Goal: Check status: Check status

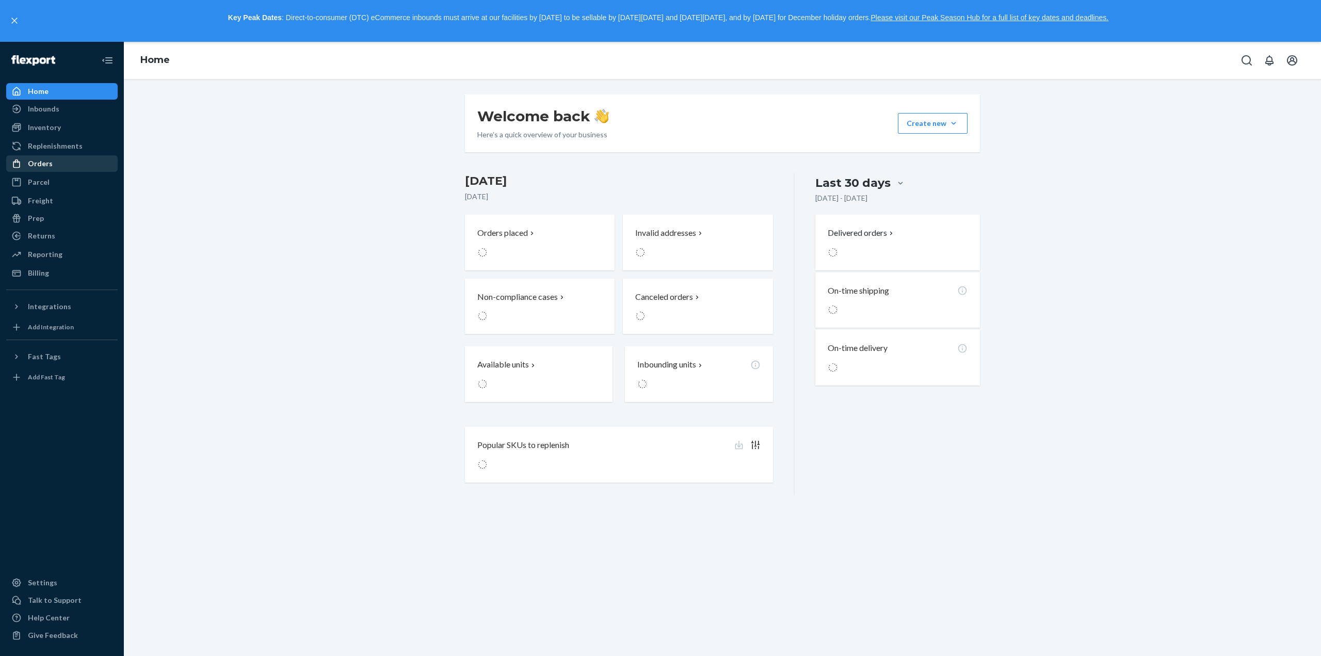
click at [68, 163] on div "Orders" at bounding box center [61, 163] width 109 height 14
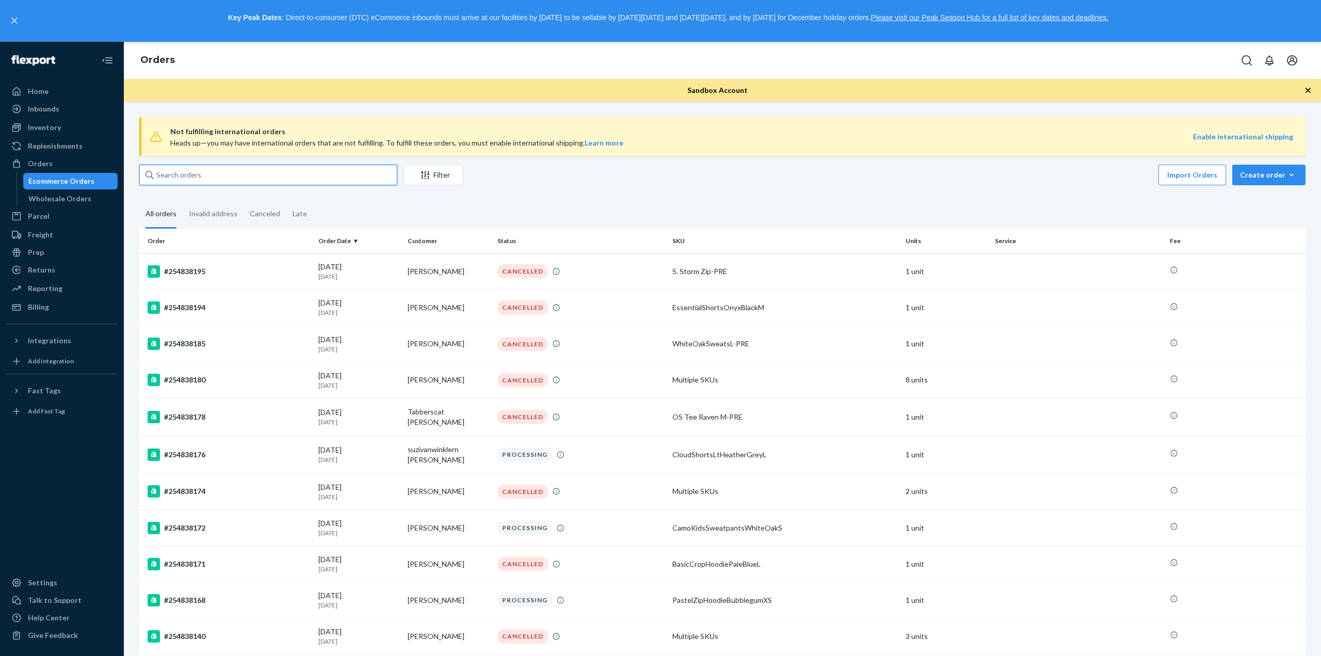
click at [201, 177] on input "text" at bounding box center [268, 175] width 258 height 21
paste input "4836044"
type input "4836044"
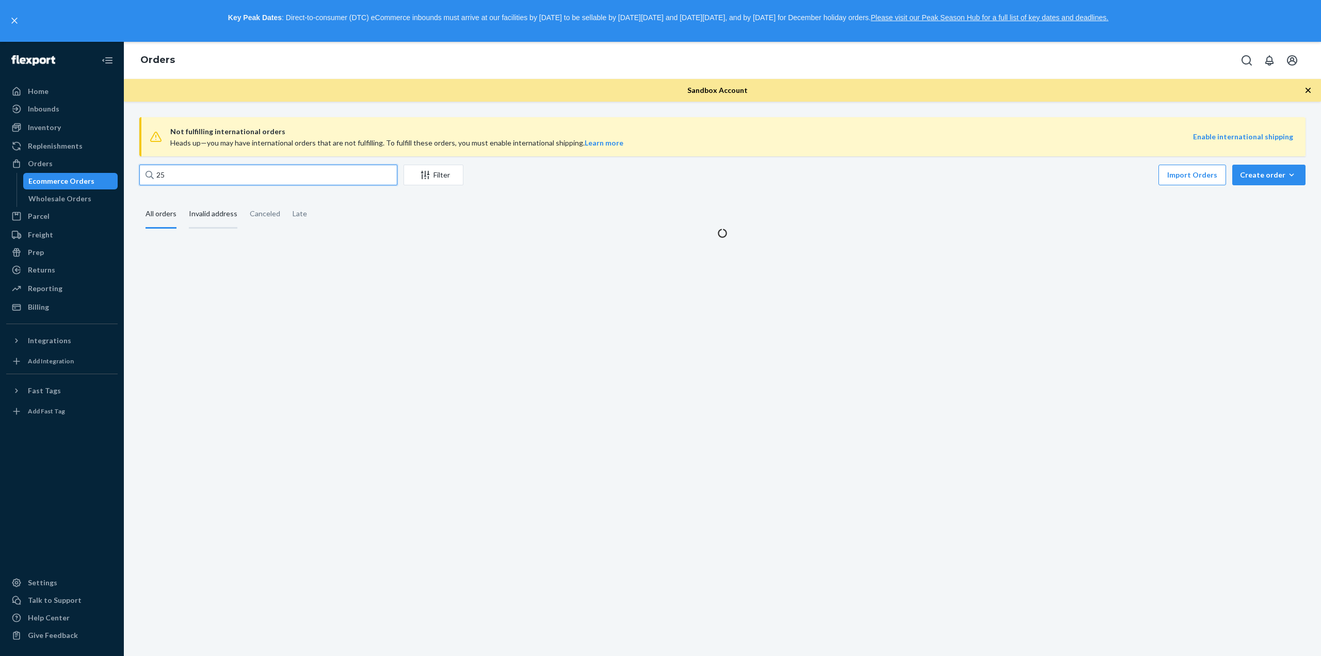
paste input "4836044"
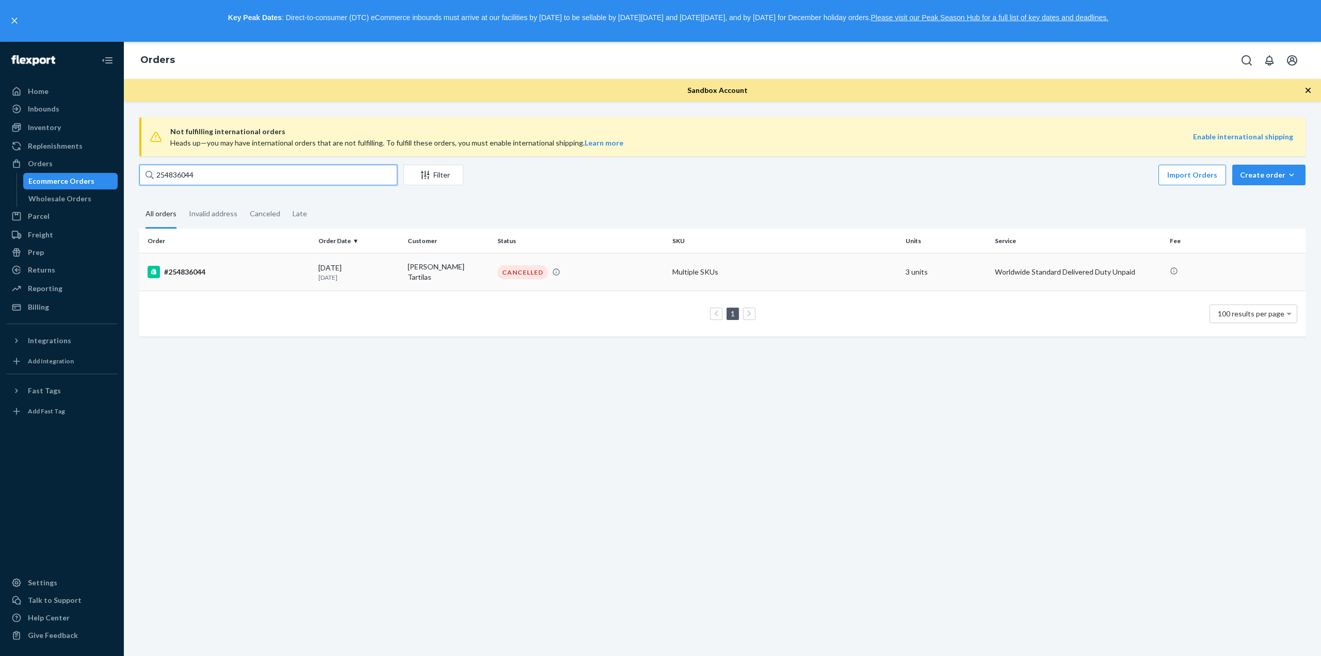
type input "254836044"
click at [194, 270] on div "#254836044" at bounding box center [229, 272] width 163 height 12
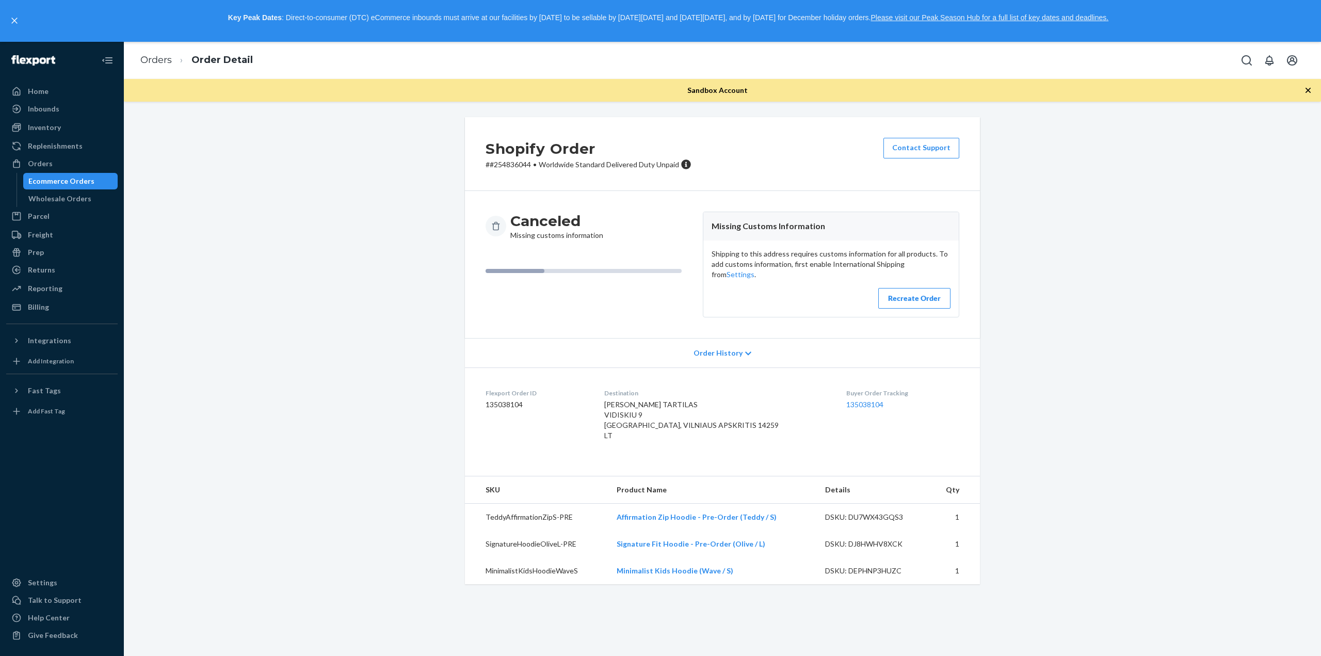
click at [320, 255] on div "Shopify Order # #254836044 • Worldwide Standard Delivered Duty Unpaid Contact S…" at bounding box center [723, 356] width 1182 height 479
click at [704, 348] on span "Order History" at bounding box center [718, 353] width 49 height 10
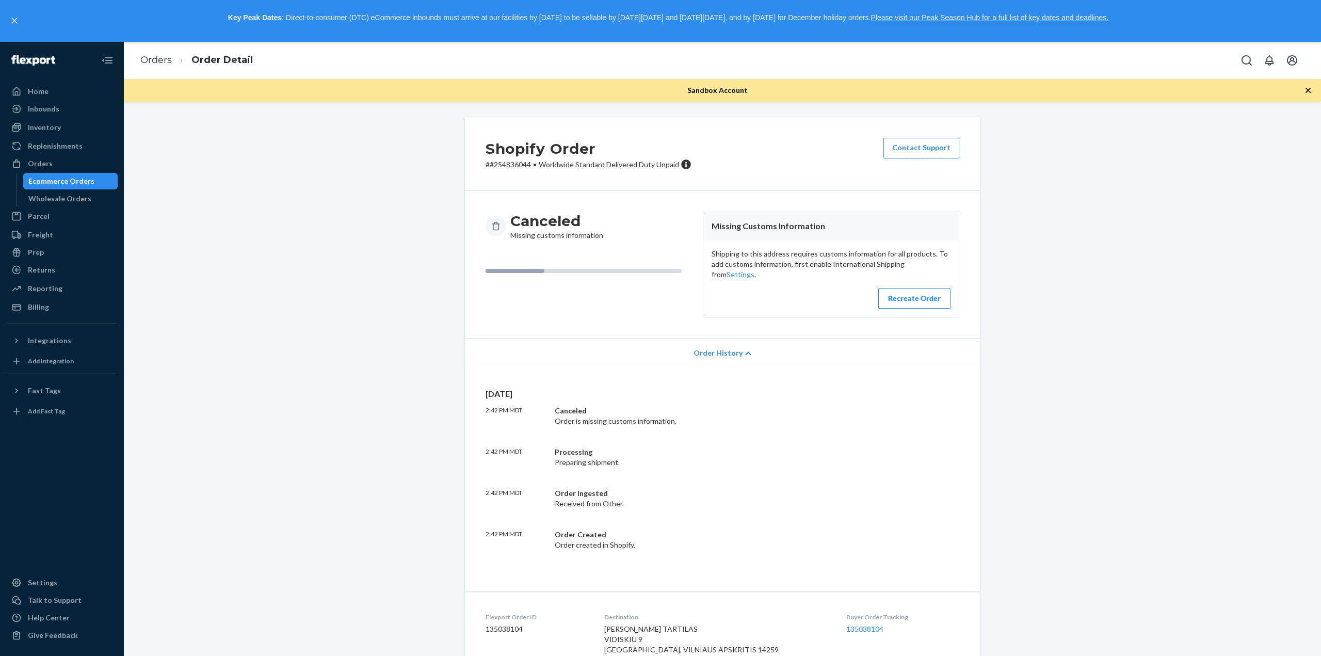
click at [711, 542] on div "[DATE] 2:42 PM MDT Canceled Order is missing customs information. 2:42 PM MDT P…" at bounding box center [722, 479] width 515 height 224
drag, startPoint x: 749, startPoint y: 535, endPoint x: 734, endPoint y: 461, distance: 75.8
click at [735, 463] on div "[DATE] 2:42 PM MDT Canceled Order is missing customs information. 2:42 PM MDT P…" at bounding box center [723, 469] width 474 height 163
click at [734, 461] on div "[DATE] 2:42 PM MDT Canceled Order is missing customs information. 2:42 PM MDT P…" at bounding box center [723, 469] width 474 height 163
click at [828, 175] on div "Shopify Order # #254836044 • Worldwide Standard Delivered Duty Unpaid Contact S…" at bounding box center [722, 154] width 515 height 74
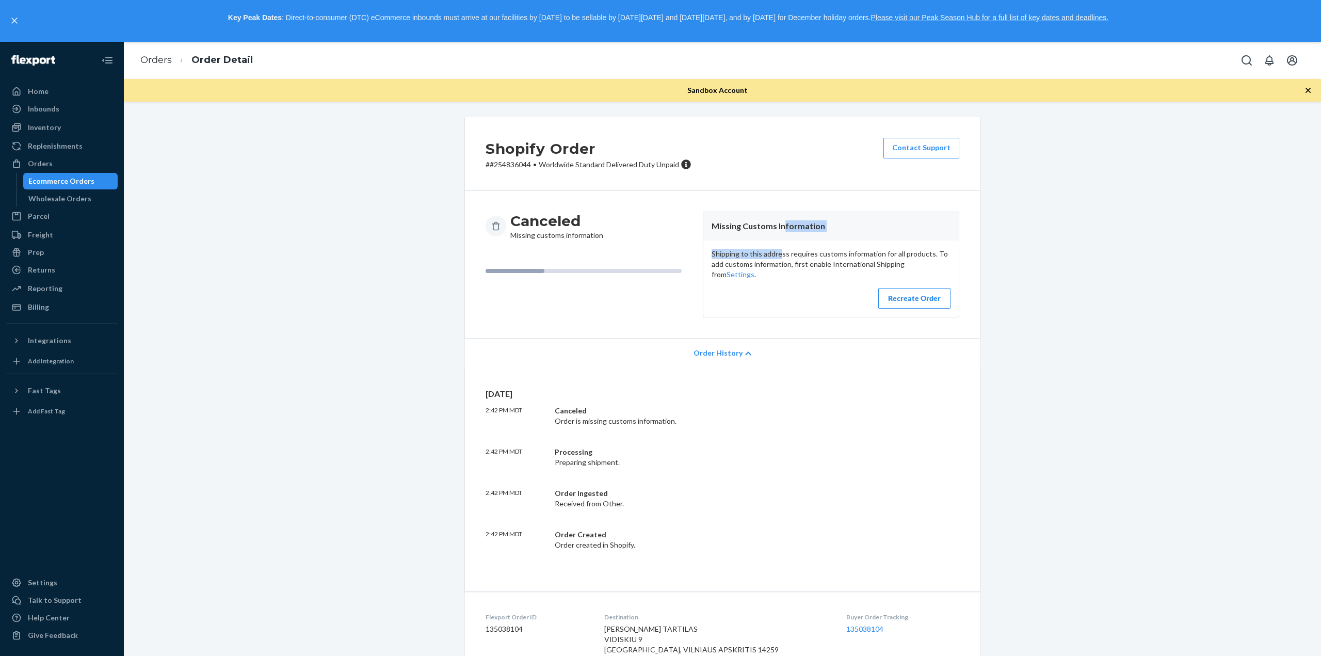
drag, startPoint x: 779, startPoint y: 220, endPoint x: 777, endPoint y: 250, distance: 30.5
click at [777, 250] on article "Missing Customs Information Shipping to this address requires customs informati…" at bounding box center [831, 265] width 256 height 106
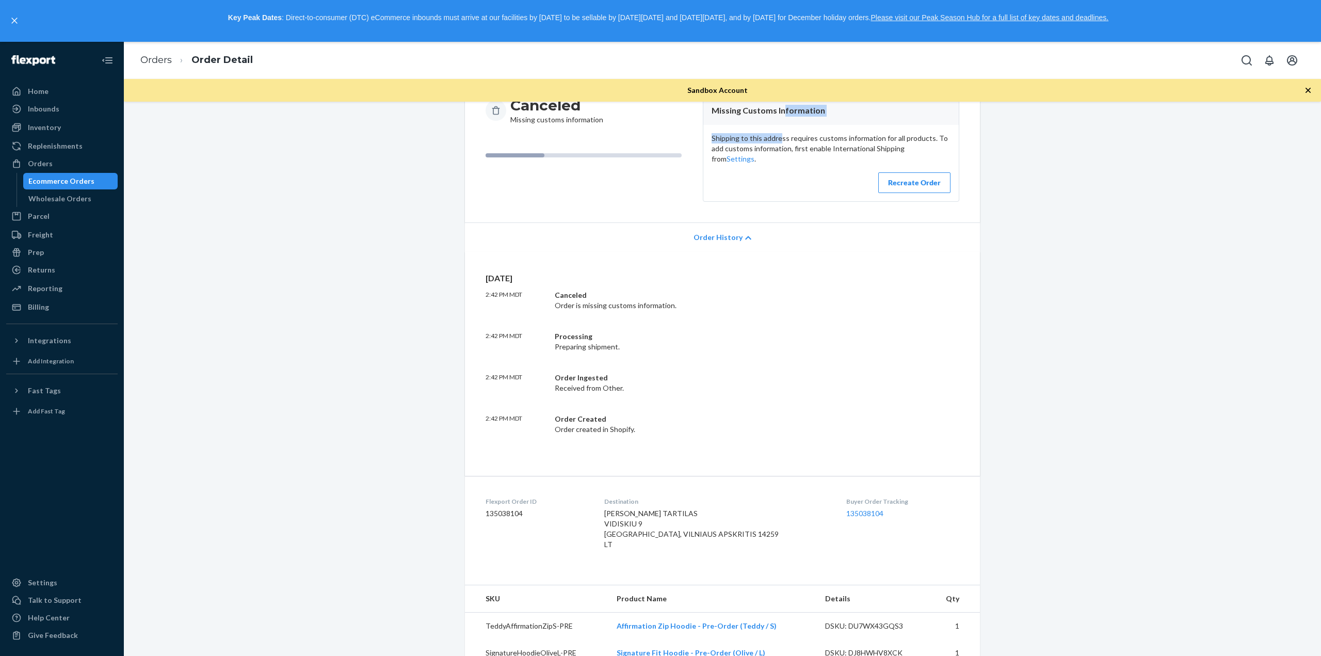
scroll to position [153, 0]
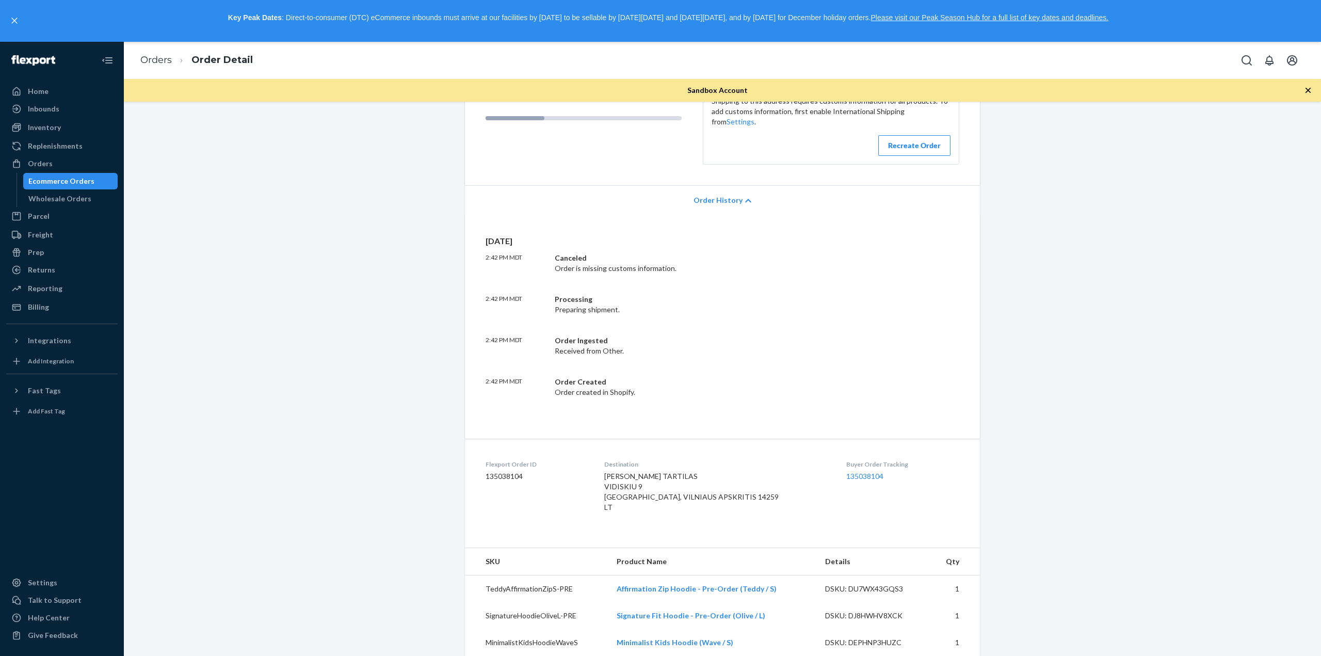
drag, startPoint x: 726, startPoint y: 500, endPoint x: 698, endPoint y: 444, distance: 61.8
click at [702, 460] on div "Destination [PERSON_NAME] TARTILAS VIDISKIU 9 [GEOGRAPHIC_DATA], [GEOGRAPHIC_DA…" at bounding box center [717, 488] width 226 height 56
click at [698, 443] on dl "Flexport Order ID 135038104 Destination [PERSON_NAME] TARTILAS VIDISKIU 9 [GEOG…" at bounding box center [722, 488] width 515 height 98
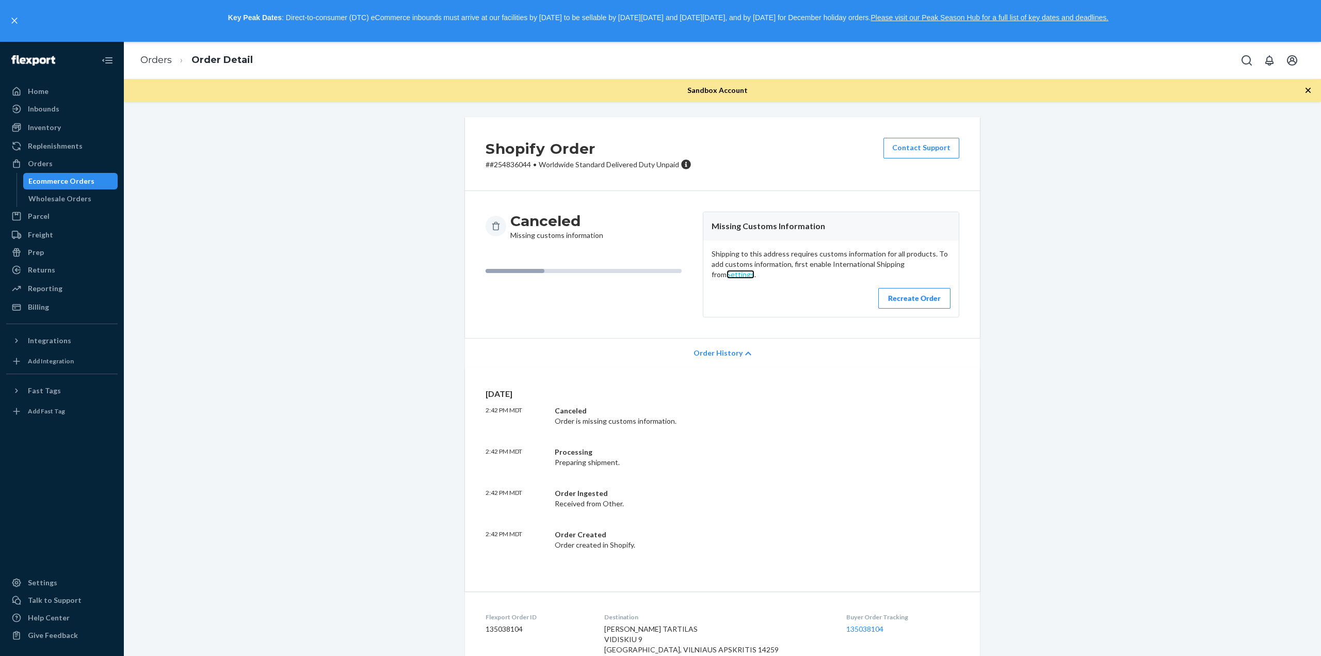
click at [754, 270] on link "Settings" at bounding box center [741, 274] width 28 height 9
